Goal: Information Seeking & Learning: Learn about a topic

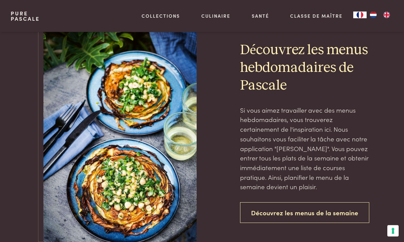
scroll to position [500, 0]
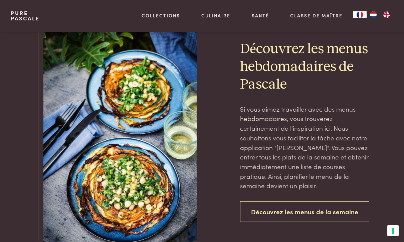
click at [180, 195] on img at bounding box center [119, 131] width 153 height 230
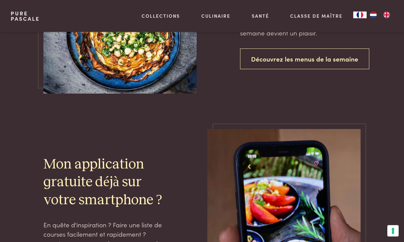
scroll to position [669, 0]
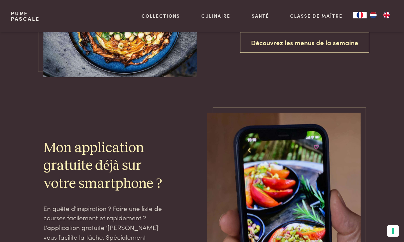
click at [333, 53] on link "Découvrez les menus de la semaine" at bounding box center [304, 42] width 129 height 21
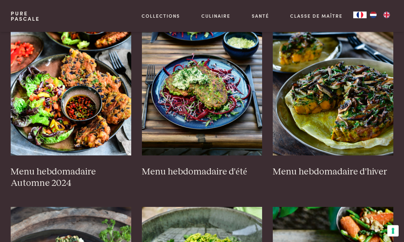
scroll to position [192, 0]
click at [191, 105] on img at bounding box center [202, 89] width 121 height 134
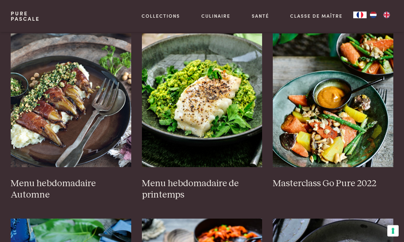
scroll to position [365, 0]
click at [188, 110] on img at bounding box center [202, 100] width 121 height 134
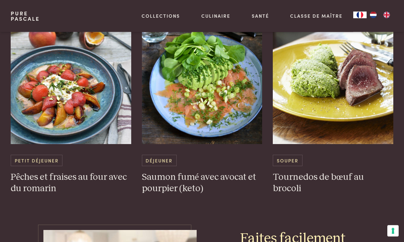
scroll to position [2115, 0]
click at [319, 75] on img at bounding box center [333, 77] width 121 height 134
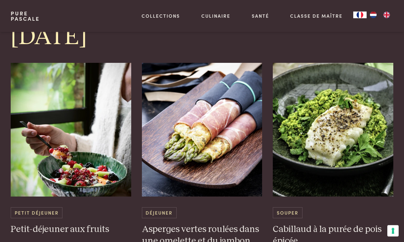
scroll to position [693, 0]
click at [307, 124] on img at bounding box center [333, 130] width 121 height 134
click at [311, 117] on img at bounding box center [333, 130] width 121 height 134
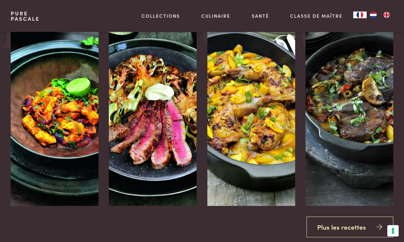
scroll to position [858, 0]
click at [345, 216] on link "Plus les recettes" at bounding box center [350, 226] width 87 height 21
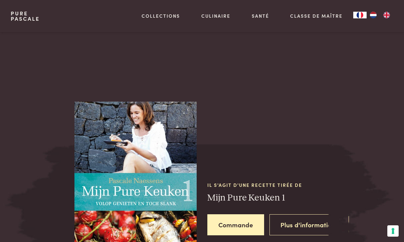
scroll to position [458, 0]
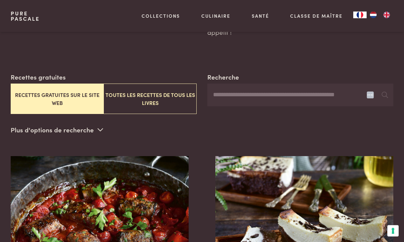
scroll to position [85, 0]
